Goal: Task Accomplishment & Management: Use online tool/utility

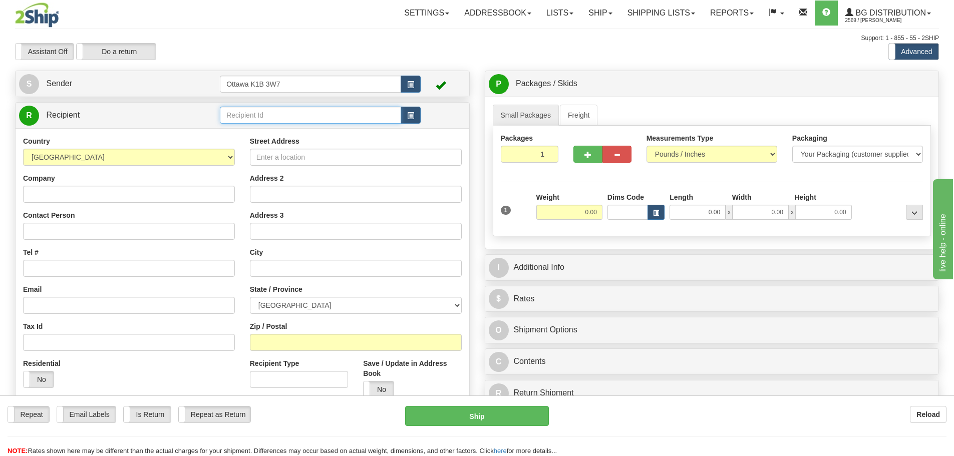
click at [341, 113] on input "text" at bounding box center [310, 115] width 181 height 17
type input "9"
type input "60209"
click at [382, 47] on div "Assistant On Assistant Off Do a return Do a return" at bounding box center [203, 51] width 391 height 17
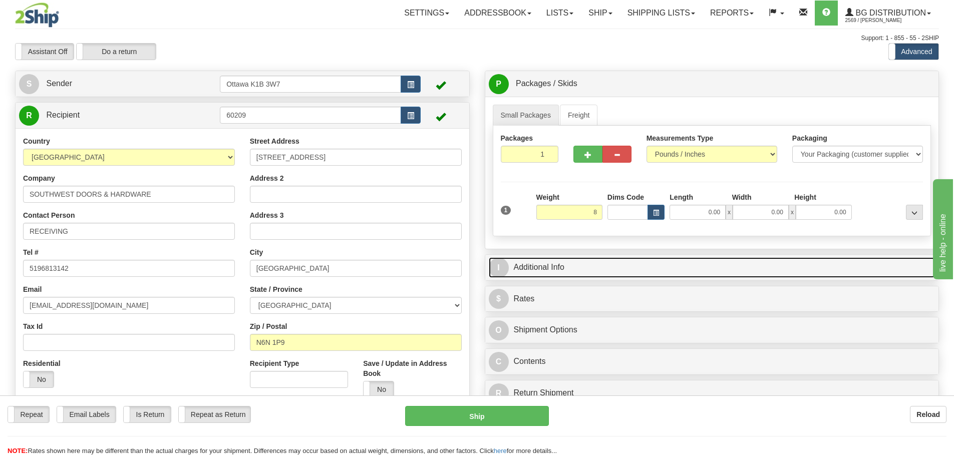
type input "8.00"
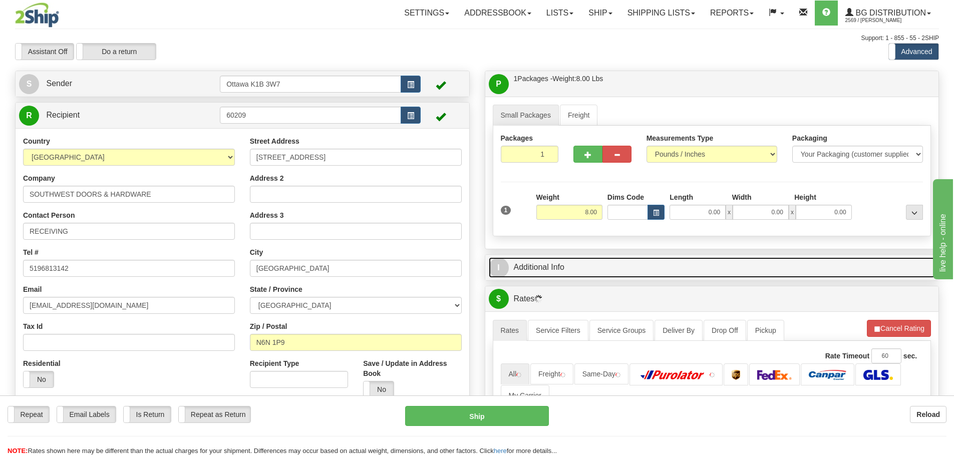
click at [604, 263] on link "I Additional Info" at bounding box center [712, 268] width 447 height 21
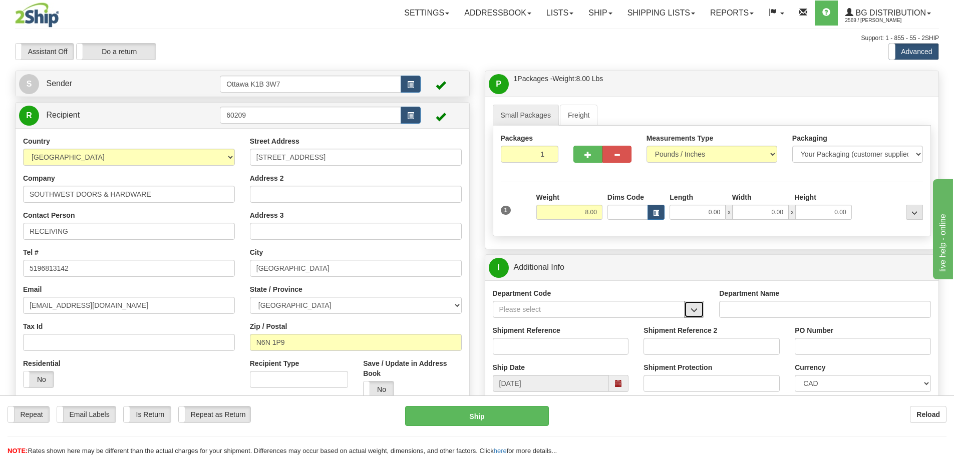
click at [696, 312] on span "button" at bounding box center [694, 310] width 7 height 7
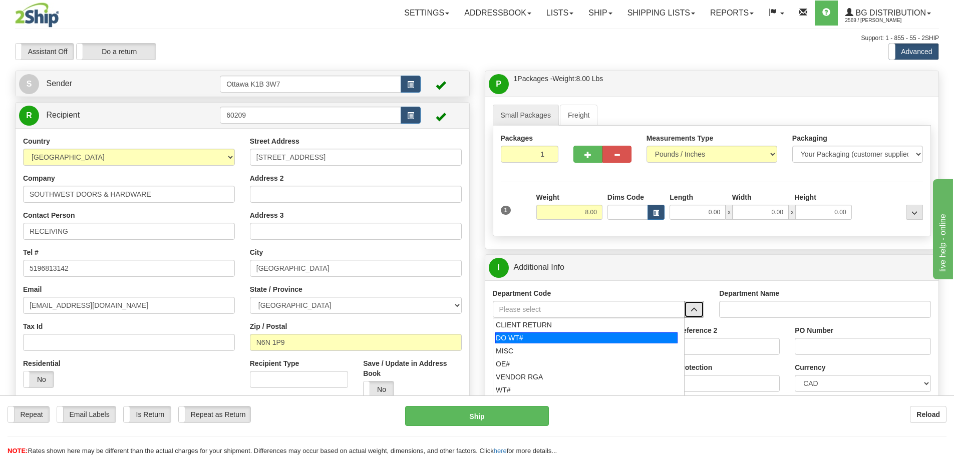
click at [583, 342] on div "DO WT#" at bounding box center [586, 338] width 182 height 11
type input "DO WT#"
type input "DIRECT ORDERS"
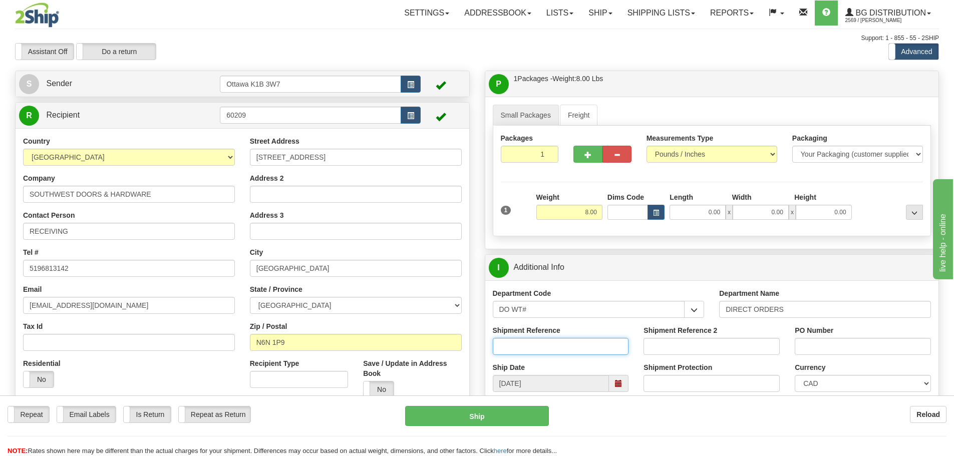
click at [580, 341] on input "Shipment Reference" at bounding box center [561, 346] width 136 height 17
type input "164987-00"
click at [833, 349] on input "PO Number" at bounding box center [863, 346] width 136 height 17
type input "s"
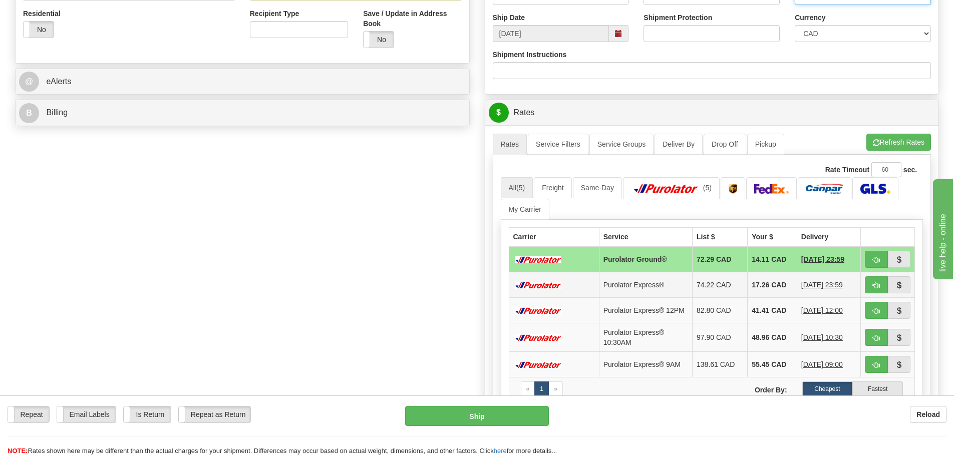
scroll to position [351, 0]
type input "SW130689-BF"
click at [873, 264] on button "button" at bounding box center [876, 259] width 23 height 17
type input "260"
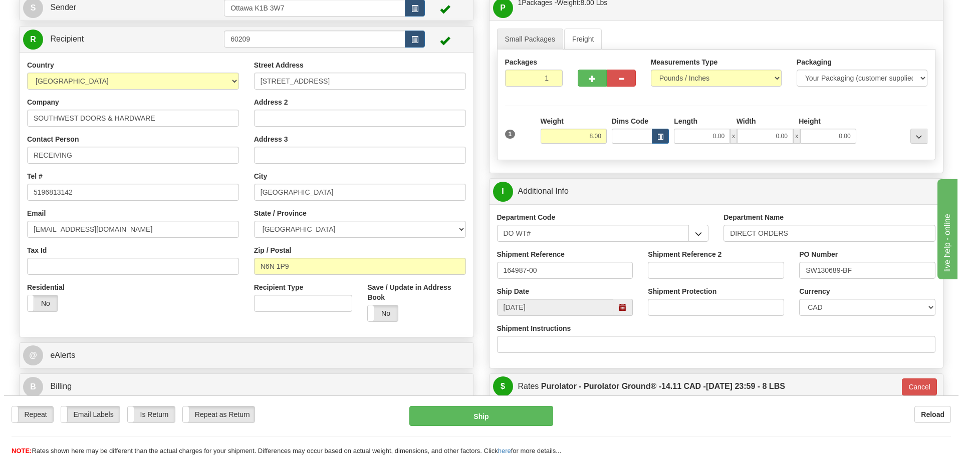
scroll to position [100, 0]
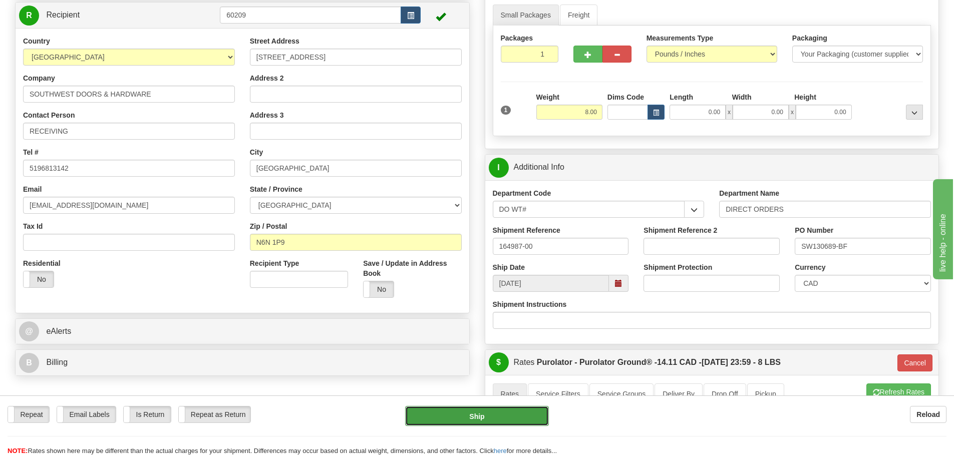
click at [444, 413] on button "Ship" at bounding box center [477, 416] width 144 height 20
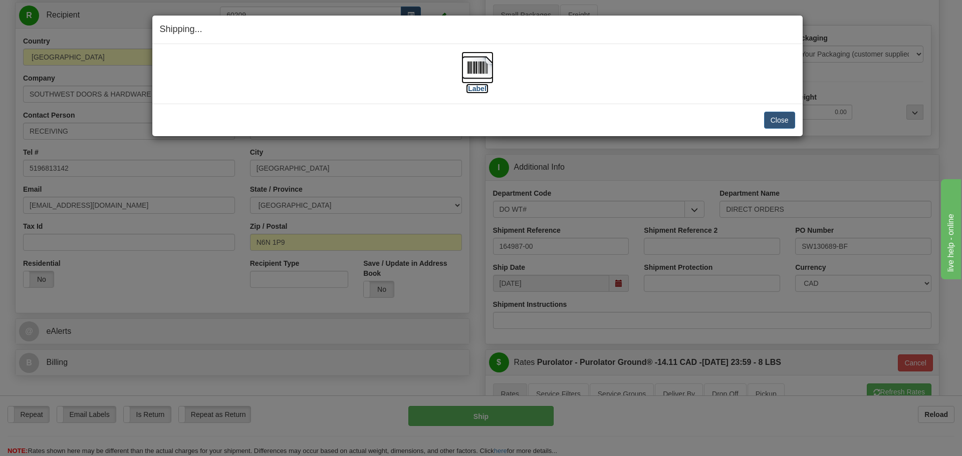
click at [485, 87] on label "[Label]" at bounding box center [477, 89] width 23 height 10
